Goal: Book appointment/travel/reservation

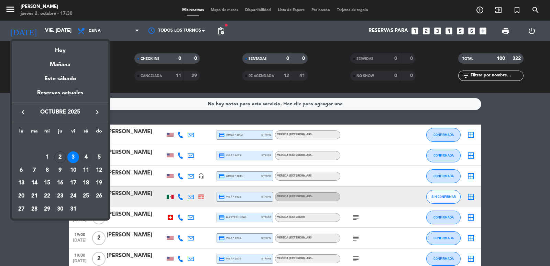
click at [84, 156] on div "4" at bounding box center [86, 157] width 12 height 12
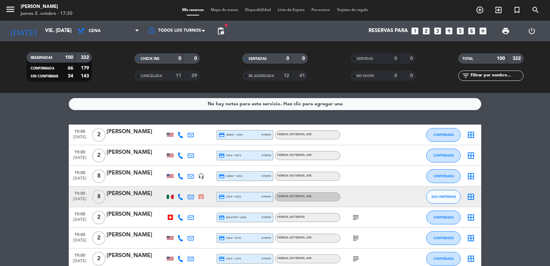
type input "sáb. [DATE]"
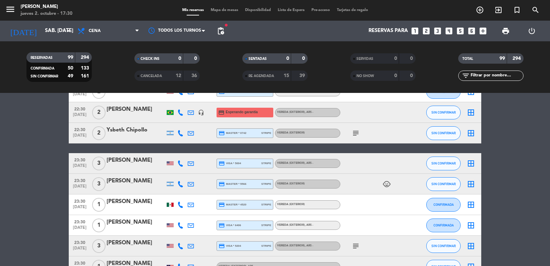
scroll to position [1985, 0]
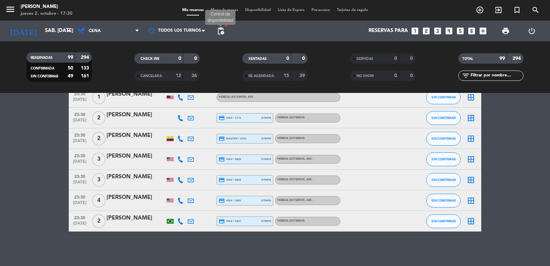
click at [219, 32] on span "pending_actions" at bounding box center [221, 31] width 8 height 8
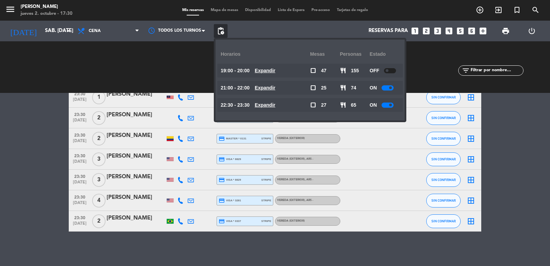
click at [271, 85] on u "Expandir" at bounding box center [265, 88] width 21 height 6
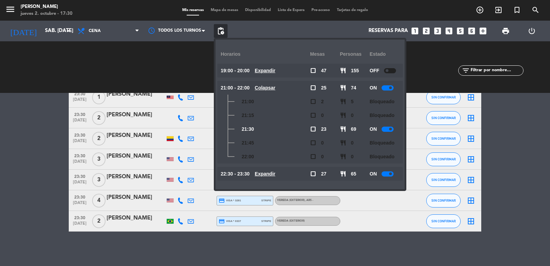
click at [276, 174] on u "Expandir" at bounding box center [265, 174] width 21 height 6
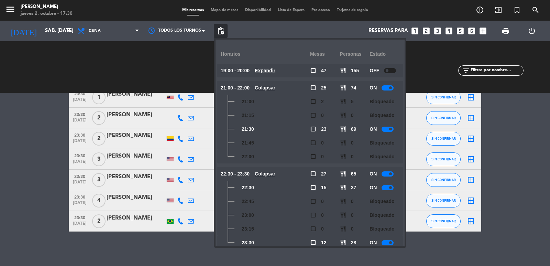
scroll to position [12, 0]
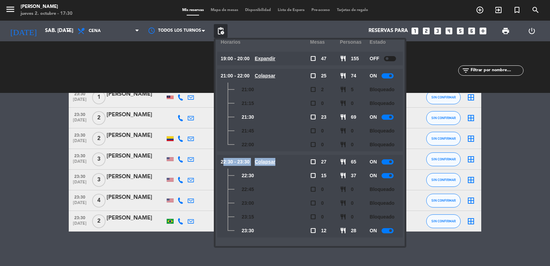
drag, startPoint x: 224, startPoint y: 161, endPoint x: 286, endPoint y: 160, distance: 61.9
click at [286, 160] on div "22:30 - 23:30 Colapsar" at bounding box center [265, 162] width 89 height 14
click at [246, 162] on span "22:30 - 23:30" at bounding box center [235, 162] width 29 height 8
click at [472, 28] on icon "looks_6" at bounding box center [472, 30] width 9 height 9
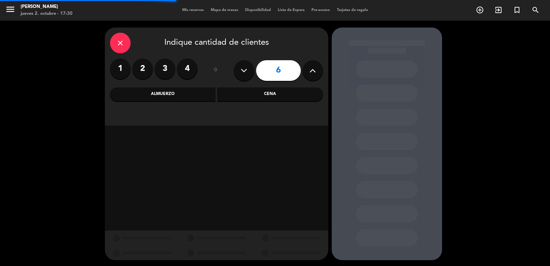
click at [318, 70] on button at bounding box center [313, 70] width 21 height 21
type input "7"
click at [255, 93] on div "Cena" at bounding box center [270, 94] width 106 height 14
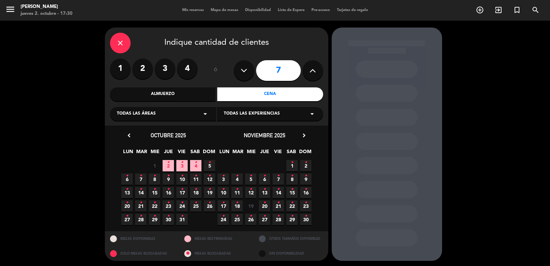
click at [197, 166] on icon "•" at bounding box center [196, 162] width 2 height 11
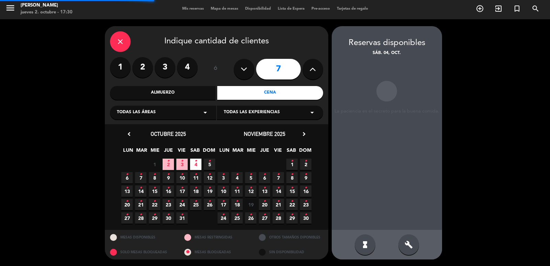
click at [408, 243] on icon "build" at bounding box center [409, 244] width 8 height 8
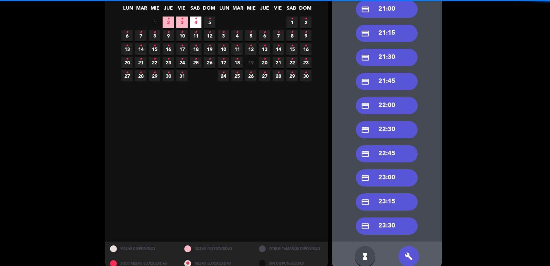
scroll to position [156, 0]
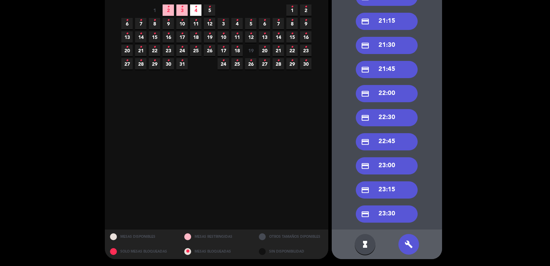
click at [386, 120] on div "credit_card 22:30" at bounding box center [387, 117] width 62 height 17
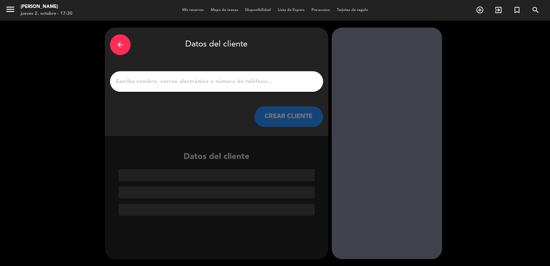
scroll to position [0, 0]
click at [179, 98] on div "arrow_back Datos del cliente CREAR CLIENTE" at bounding box center [217, 82] width 224 height 108
click at [164, 81] on input "1" at bounding box center [216, 82] width 203 height 10
paste input "[PERSON_NAME]"
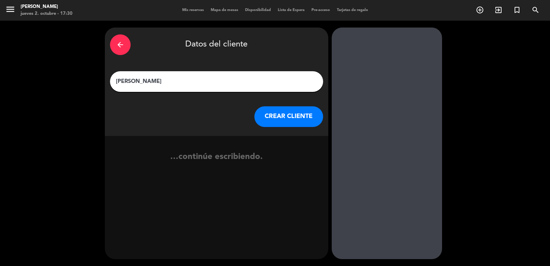
type input "[PERSON_NAME]"
click at [285, 124] on button "CREAR CLIENTE" at bounding box center [289, 116] width 69 height 21
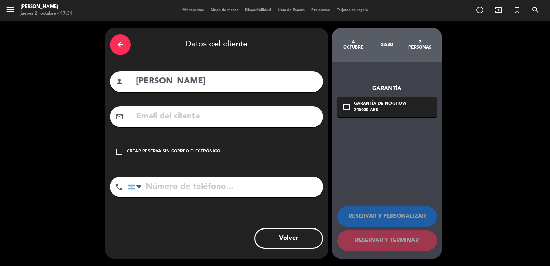
click at [165, 112] on input "text" at bounding box center [227, 116] width 183 height 14
paste input "[DOMAIN_NAME]"
drag, startPoint x: 180, startPoint y: 114, endPoint x: 188, endPoint y: 113, distance: 8.6
click at [188, 113] on input "[DOMAIN_NAME]" at bounding box center [227, 116] width 183 height 14
click at [185, 114] on input "[DOMAIN_NAME]" at bounding box center [227, 116] width 183 height 14
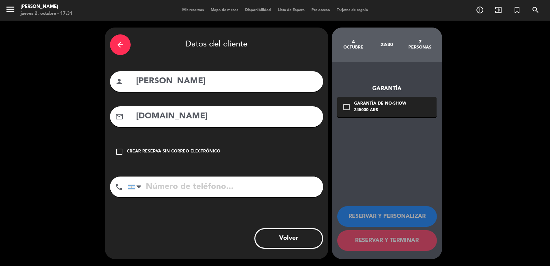
drag, startPoint x: 178, startPoint y: 117, endPoint x: 188, endPoint y: 115, distance: 10.4
click at [188, 115] on input "[DOMAIN_NAME]" at bounding box center [227, 116] width 183 height 14
type input "[EMAIL_ADDRESS][DOMAIN_NAME]"
click at [170, 189] on input "tel" at bounding box center [225, 186] width 195 height 21
paste input "[PHONE_NUMBER]"
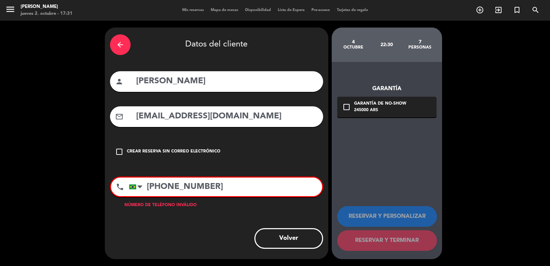
click at [355, 107] on div "245000 ARS" at bounding box center [380, 110] width 52 height 7
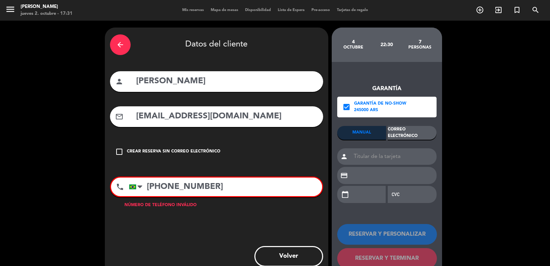
click at [415, 129] on div "Correo Electrónico" at bounding box center [412, 133] width 49 height 14
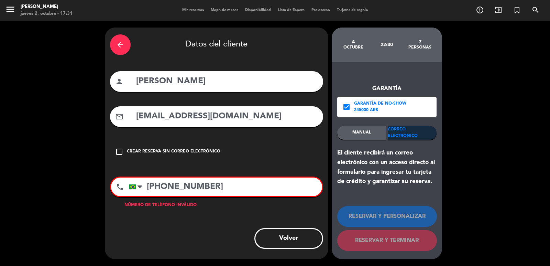
click at [178, 193] on input "[PHONE_NUMBER]" at bounding box center [225, 187] width 193 height 19
drag, startPoint x: 267, startPoint y: 192, endPoint x: 266, endPoint y: 183, distance: 8.7
click at [267, 192] on input "[PHONE_NUMBER]" at bounding box center [225, 187] width 193 height 19
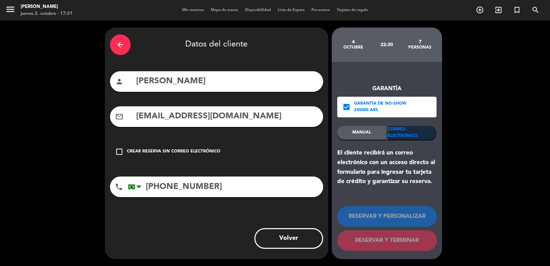
type input "[PHONE_NUMBER]"
click at [196, 188] on input "[PHONE_NUMBER]" at bounding box center [225, 186] width 195 height 21
click at [416, 139] on div "Correo Electrónico" at bounding box center [412, 133] width 49 height 14
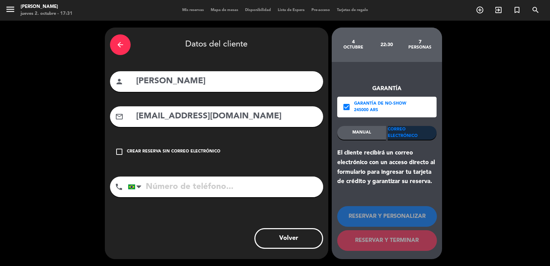
click at [179, 183] on input "tel" at bounding box center [225, 186] width 195 height 21
click at [194, 178] on input "tel" at bounding box center [225, 186] width 195 height 21
paste input "[PHONE_NUMBER]"
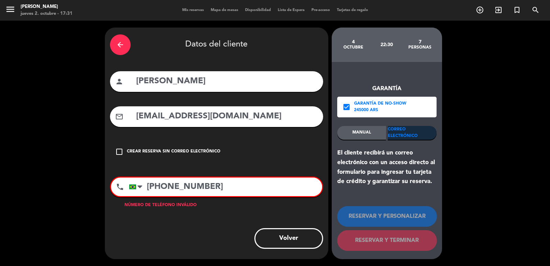
type input "[PHONE_NUMBER]"
click at [144, 89] on div "person [PERSON_NAME]" at bounding box center [216, 81] width 213 height 21
click at [146, 87] on input "[PERSON_NAME]" at bounding box center [227, 81] width 183 height 14
click at [148, 85] on input "[PERSON_NAME]" at bounding box center [227, 81] width 183 height 14
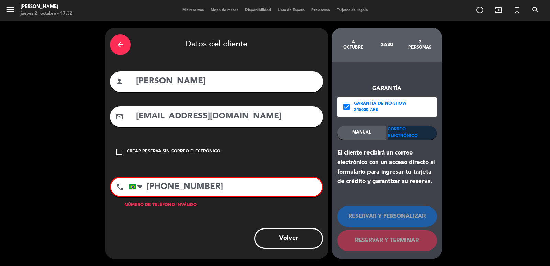
click at [151, 81] on input "[PERSON_NAME]" at bounding box center [227, 81] width 183 height 14
click at [164, 80] on input "[PERSON_NAME]" at bounding box center [227, 81] width 183 height 14
click at [233, 119] on input "[EMAIL_ADDRESS][DOMAIN_NAME]" at bounding box center [227, 116] width 183 height 14
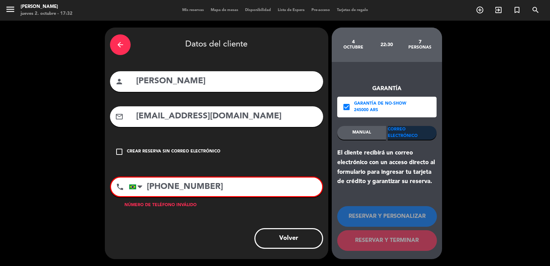
click at [233, 119] on input "[EMAIL_ADDRESS][DOMAIN_NAME]" at bounding box center [227, 116] width 183 height 14
click at [233, 118] on input "[EMAIL_ADDRESS][DOMAIN_NAME]" at bounding box center [227, 116] width 183 height 14
click at [183, 187] on input "[PHONE_NUMBER]" at bounding box center [225, 187] width 193 height 19
click at [183, 186] on input "[PHONE_NUMBER]" at bounding box center [225, 187] width 193 height 19
